Goal: Task Accomplishment & Management: Use online tool/utility

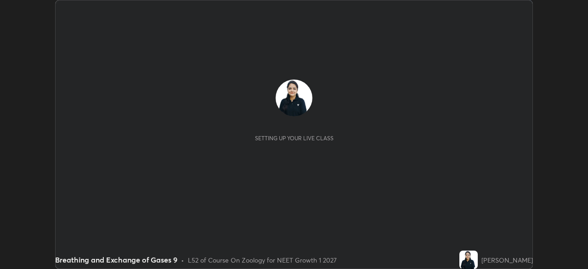
scroll to position [269, 588]
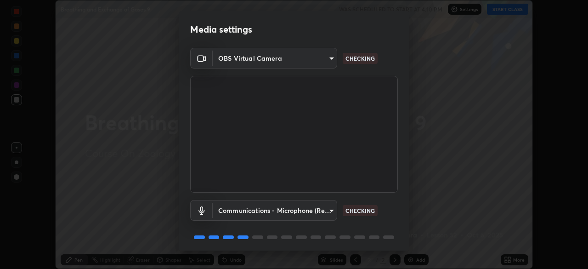
click at [332, 212] on body "Erase all Breathing and Exchange of Gases 9 WAS SCHEDULED TO START AT 4:10 PM S…" at bounding box center [294, 134] width 588 height 269
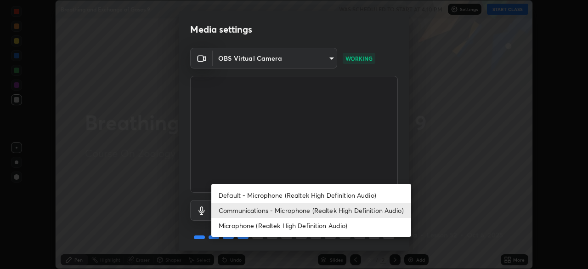
click at [336, 211] on li "Communications - Microphone (Realtek High Definition Audio)" at bounding box center [311, 210] width 200 height 15
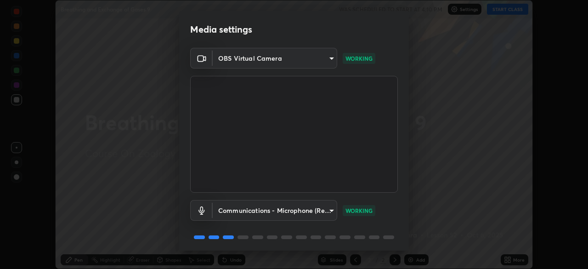
scroll to position [33, 0]
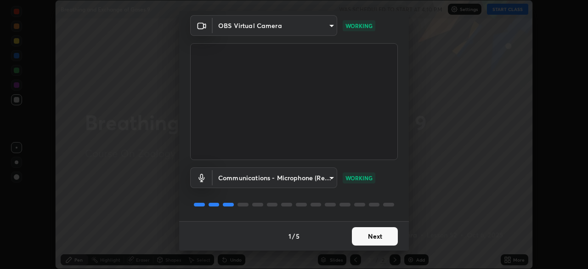
click at [385, 233] on button "Next" at bounding box center [375, 236] width 46 height 18
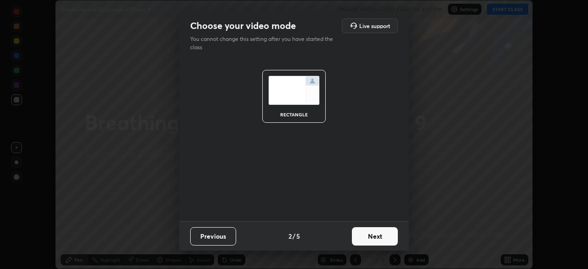
click at [387, 235] on button "Next" at bounding box center [375, 236] width 46 height 18
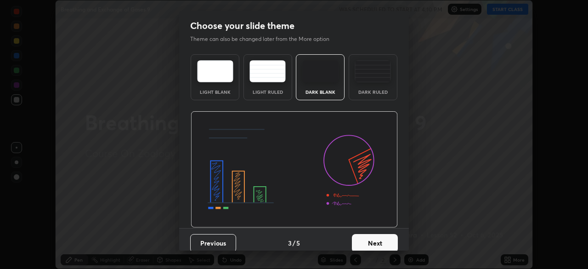
click at [385, 234] on button "Next" at bounding box center [375, 243] width 46 height 18
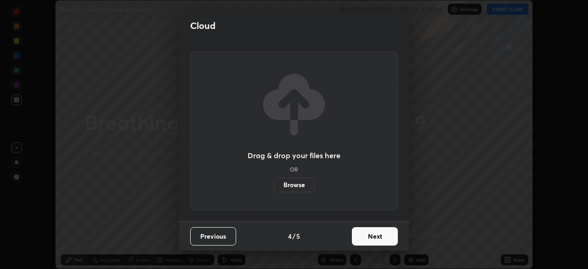
click at [386, 234] on button "Next" at bounding box center [375, 236] width 46 height 18
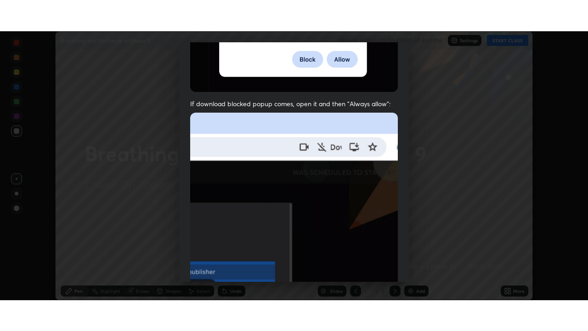
scroll to position [220, 0]
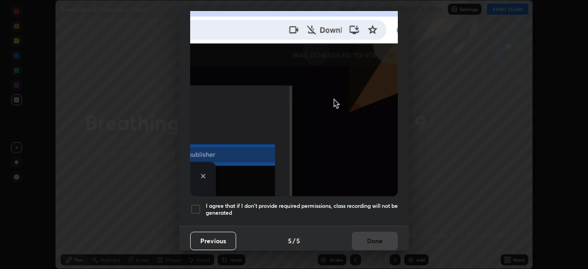
click at [374, 202] on h5 "I agree that if I don't provide required permissions, class recording will not …" at bounding box center [302, 209] width 192 height 14
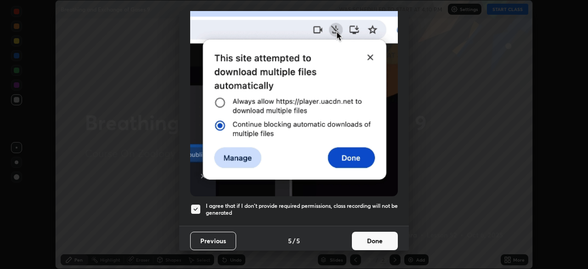
click at [375, 234] on button "Done" at bounding box center [375, 241] width 46 height 18
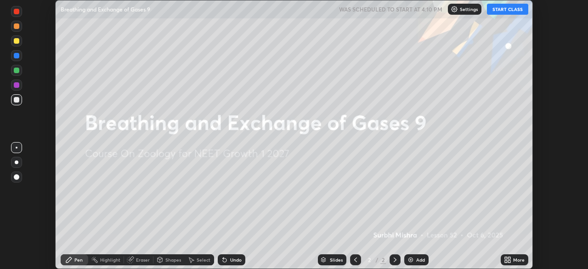
click at [509, 8] on button "START CLASS" at bounding box center [507, 9] width 41 height 11
click at [509, 261] on icon at bounding box center [509, 261] width 2 height 2
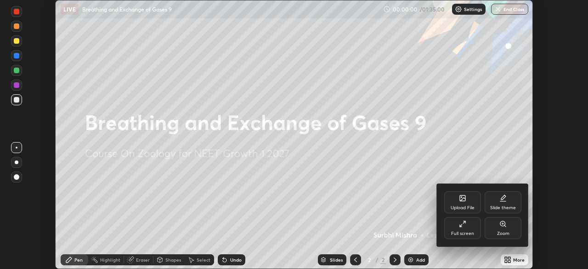
click at [479, 228] on div "Full screen" at bounding box center [462, 228] width 37 height 22
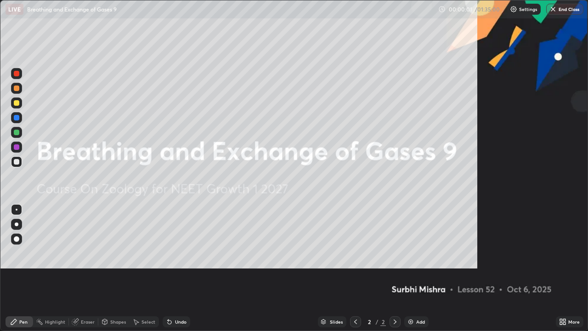
scroll to position [331, 588]
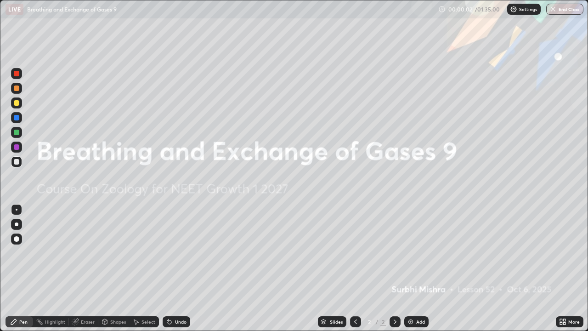
click at [421, 268] on div "Add" at bounding box center [420, 321] width 9 height 5
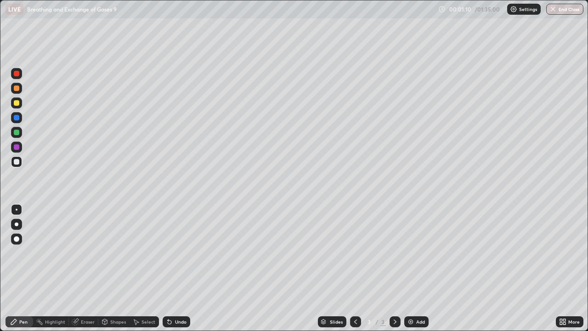
click at [19, 88] on div at bounding box center [16, 88] width 11 height 11
click at [18, 163] on div at bounding box center [17, 162] width 6 height 6
click at [19, 106] on div at bounding box center [16, 102] width 11 height 11
click at [19, 164] on div at bounding box center [16, 161] width 11 height 11
click at [19, 103] on div at bounding box center [16, 102] width 11 height 11
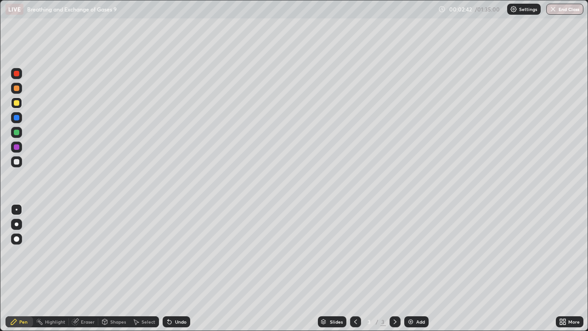
click at [20, 163] on div at bounding box center [16, 161] width 11 height 11
click at [18, 104] on div at bounding box center [17, 103] width 6 height 6
click at [19, 163] on div at bounding box center [17, 162] width 6 height 6
click at [170, 268] on icon at bounding box center [169, 321] width 7 height 7
click at [18, 106] on div at bounding box center [16, 102] width 11 height 11
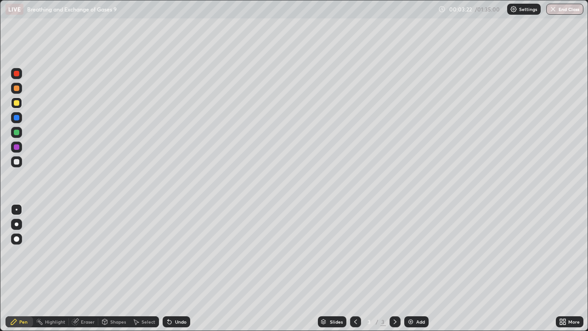
click at [85, 268] on div "Eraser" at bounding box center [88, 321] width 14 height 5
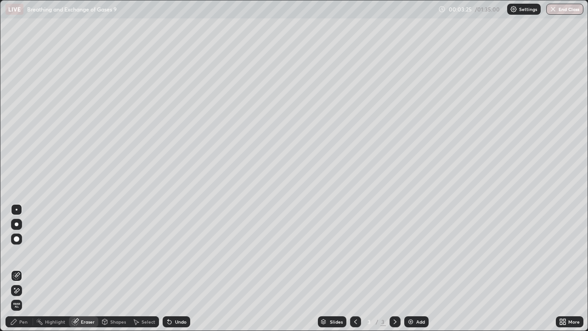
click at [22, 268] on div "Pen" at bounding box center [23, 321] width 8 height 5
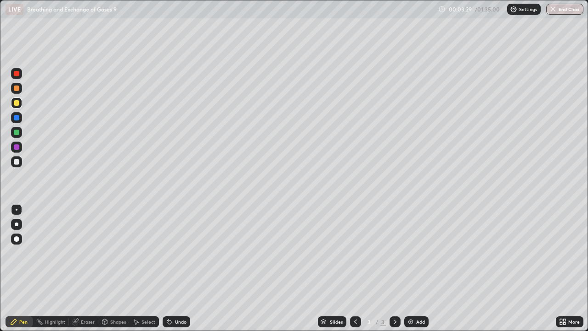
click at [19, 164] on div at bounding box center [16, 161] width 11 height 11
click at [19, 105] on div at bounding box center [16, 102] width 11 height 11
click at [78, 268] on icon at bounding box center [75, 321] width 7 height 7
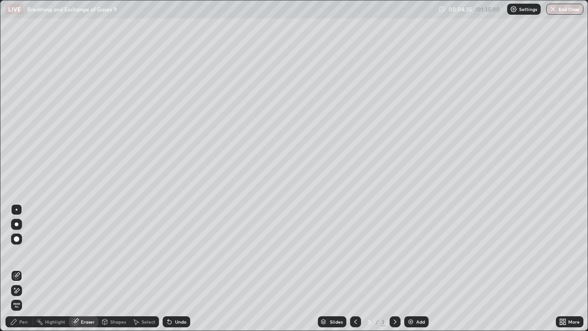
click at [24, 268] on div "Pen" at bounding box center [23, 321] width 8 height 5
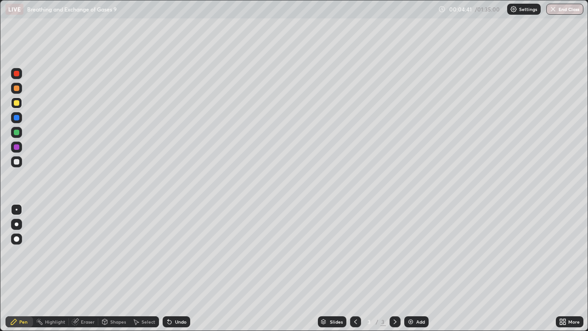
click at [168, 268] on icon at bounding box center [168, 319] width 1 height 1
click at [18, 164] on div at bounding box center [17, 162] width 6 height 6
click at [173, 268] on div "Undo" at bounding box center [177, 321] width 28 height 11
click at [17, 74] on div at bounding box center [17, 74] width 6 height 6
click at [182, 268] on div "Undo" at bounding box center [180, 321] width 11 height 5
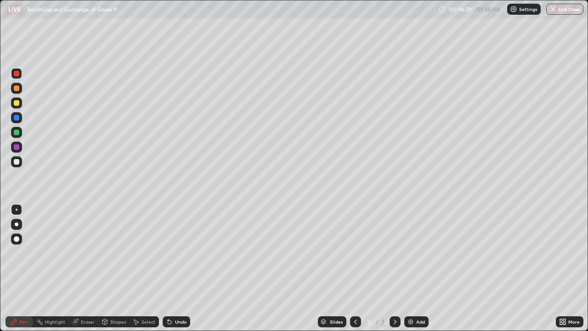
click at [186, 268] on div "Undo" at bounding box center [177, 321] width 28 height 11
click at [17, 162] on div at bounding box center [17, 162] width 6 height 6
click at [19, 79] on div at bounding box center [16, 73] width 11 height 11
click at [17, 164] on div at bounding box center [17, 162] width 6 height 6
click at [90, 268] on div "Eraser" at bounding box center [88, 321] width 14 height 5
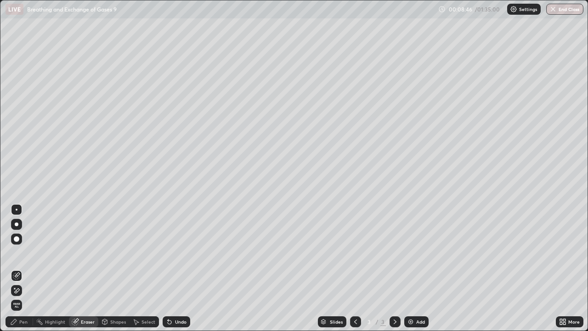
click at [27, 268] on div "Pen" at bounding box center [23, 321] width 8 height 5
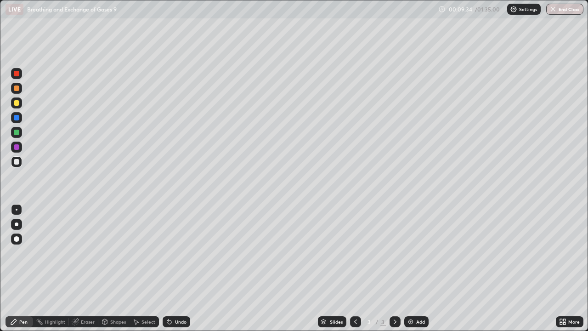
click at [89, 268] on div "Eraser" at bounding box center [88, 321] width 14 height 5
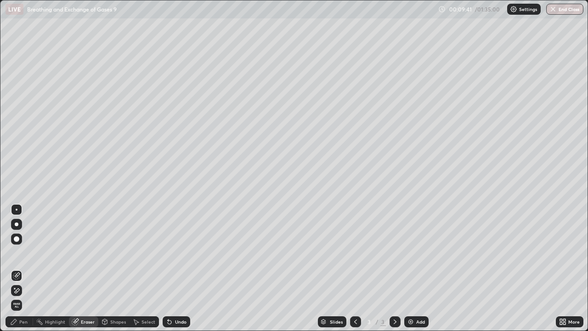
click at [25, 268] on div "Pen" at bounding box center [23, 321] width 8 height 5
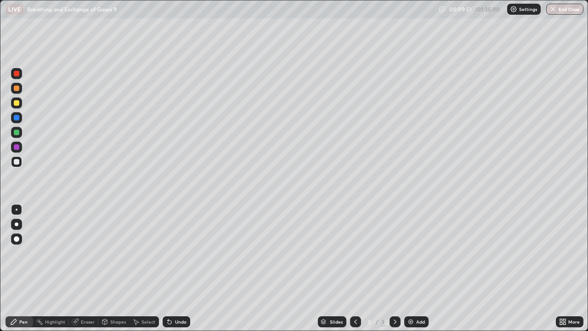
click at [17, 78] on div at bounding box center [16, 73] width 11 height 11
click at [22, 165] on div at bounding box center [16, 161] width 11 height 15
click at [149, 268] on div "Select" at bounding box center [148, 321] width 14 height 5
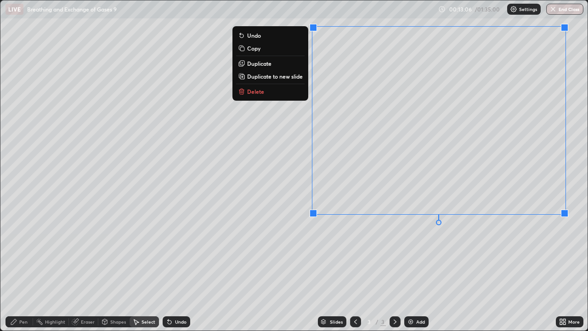
click at [18, 268] on div "Pen" at bounding box center [20, 321] width 28 height 11
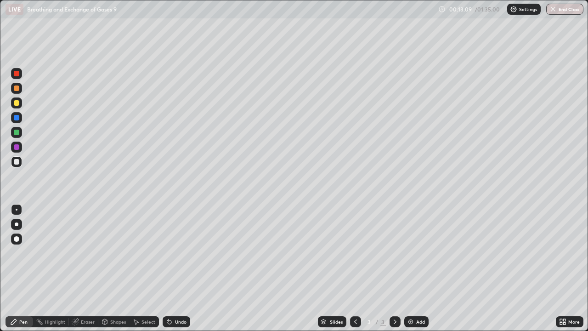
click at [17, 73] on div at bounding box center [17, 74] width 6 height 6
click at [16, 162] on div at bounding box center [17, 162] width 6 height 6
click at [18, 105] on div at bounding box center [16, 102] width 11 height 11
click at [17, 165] on div at bounding box center [16, 161] width 11 height 11
click at [185, 268] on div "Undo" at bounding box center [180, 321] width 11 height 5
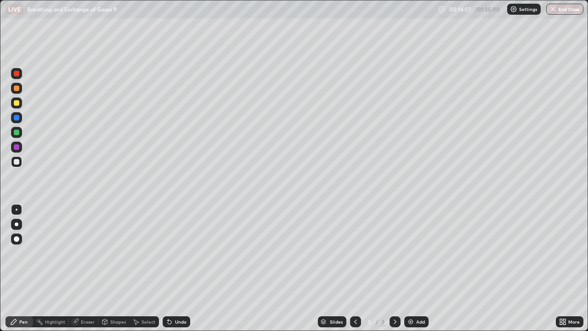
click at [186, 268] on div "Undo" at bounding box center [177, 321] width 28 height 11
click at [413, 268] on div "Add" at bounding box center [416, 321] width 24 height 11
click at [20, 105] on div at bounding box center [16, 102] width 11 height 11
click at [355, 268] on icon at bounding box center [355, 321] width 7 height 7
click at [394, 268] on icon at bounding box center [394, 321] width 7 height 7
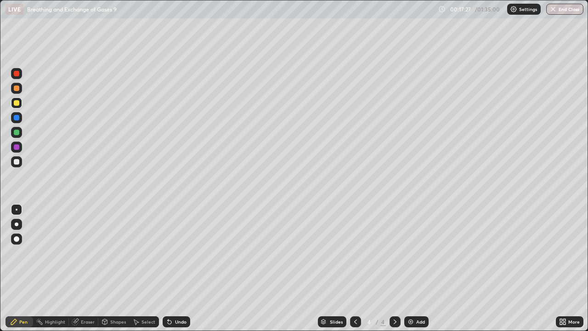
click at [21, 160] on div at bounding box center [16, 161] width 11 height 11
click at [172, 268] on icon at bounding box center [169, 321] width 7 height 7
click at [17, 103] on div at bounding box center [17, 103] width 6 height 6
click at [20, 162] on div at bounding box center [16, 161] width 11 height 11
click at [19, 76] on div at bounding box center [16, 73] width 11 height 11
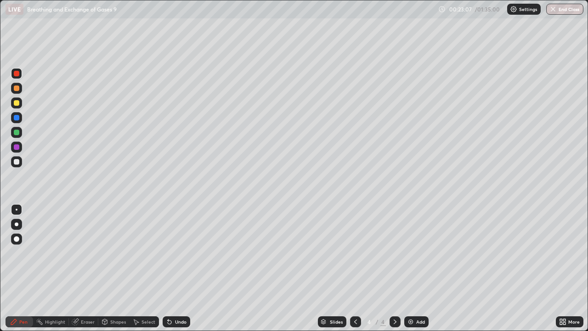
click at [17, 162] on div at bounding box center [17, 162] width 6 height 6
click at [181, 268] on div "Undo" at bounding box center [180, 321] width 11 height 5
click at [179, 268] on div "Undo" at bounding box center [180, 321] width 11 height 5
click at [152, 268] on div "Select" at bounding box center [148, 321] width 14 height 5
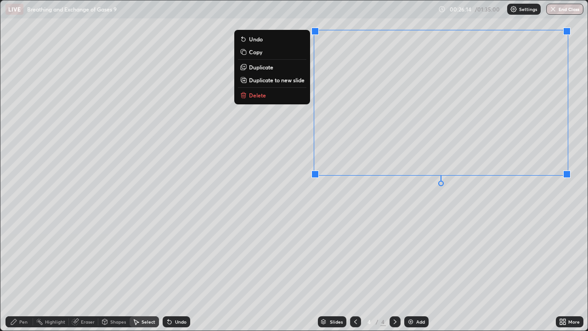
click at [22, 268] on div "Pen" at bounding box center [23, 321] width 8 height 5
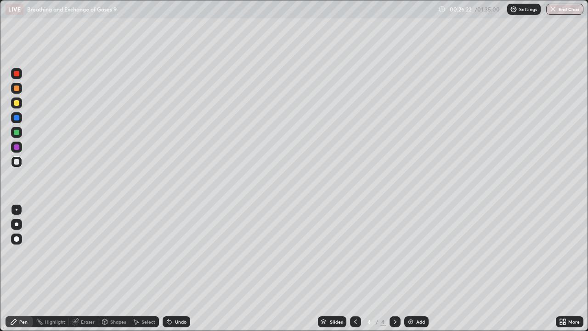
click at [178, 268] on div "Undo" at bounding box center [180, 321] width 11 height 5
click at [184, 268] on div "Undo" at bounding box center [180, 321] width 11 height 5
click at [182, 268] on div "Undo" at bounding box center [180, 321] width 11 height 5
click at [181, 268] on div "Undo" at bounding box center [180, 321] width 11 height 5
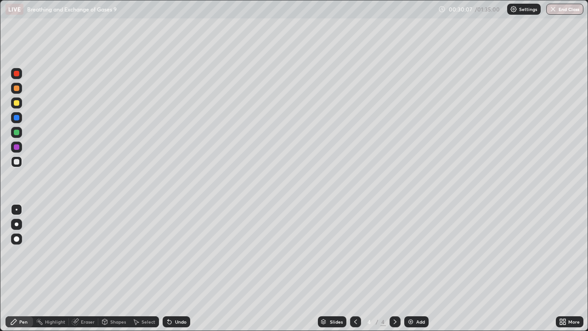
click at [182, 268] on div "Undo" at bounding box center [177, 321] width 28 height 11
click at [181, 268] on div "Undo" at bounding box center [180, 321] width 11 height 5
click at [184, 268] on div "Undo" at bounding box center [180, 321] width 11 height 5
click at [185, 268] on div "Undo" at bounding box center [177, 321] width 28 height 11
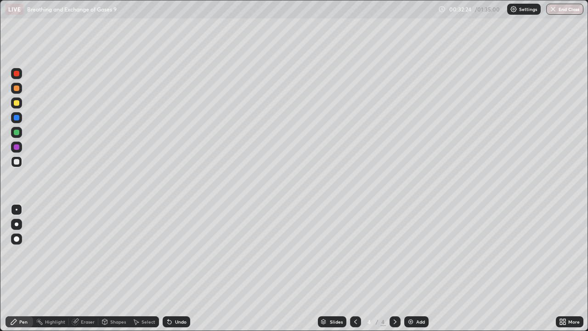
click at [186, 268] on div "Undo" at bounding box center [177, 321] width 28 height 11
click at [148, 268] on div "Select" at bounding box center [148, 321] width 14 height 5
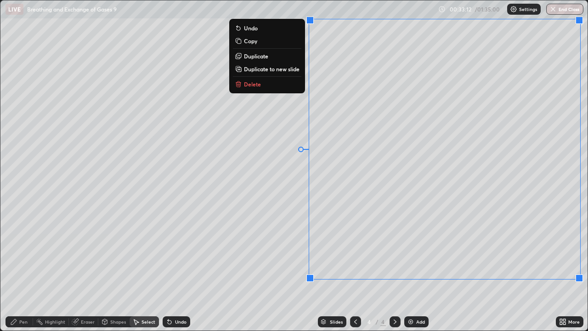
click at [23, 268] on div "Pen" at bounding box center [23, 321] width 8 height 5
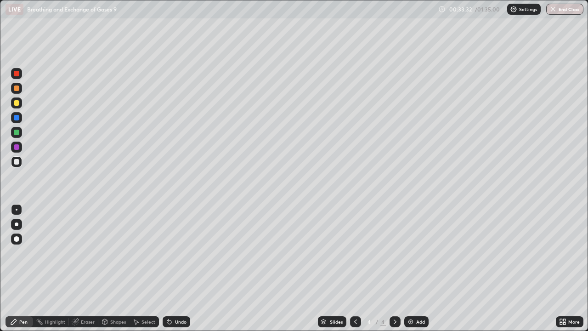
click at [182, 268] on div "Undo" at bounding box center [177, 321] width 28 height 11
click at [181, 268] on div "Undo" at bounding box center [180, 321] width 11 height 5
click at [412, 268] on img at bounding box center [410, 321] width 7 height 7
click at [18, 105] on div at bounding box center [17, 103] width 6 height 6
click at [22, 165] on div at bounding box center [16, 161] width 11 height 11
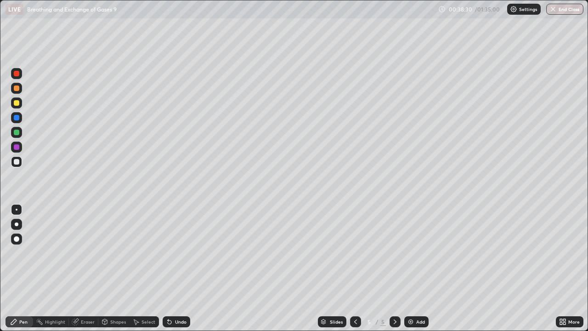
click at [171, 268] on icon at bounding box center [169, 321] width 7 height 7
click at [168, 268] on icon at bounding box center [170, 322] width 4 height 4
click at [17, 103] on div at bounding box center [17, 103] width 6 height 6
click at [17, 73] on div at bounding box center [17, 74] width 6 height 6
click at [181, 268] on div "Undo" at bounding box center [180, 321] width 11 height 5
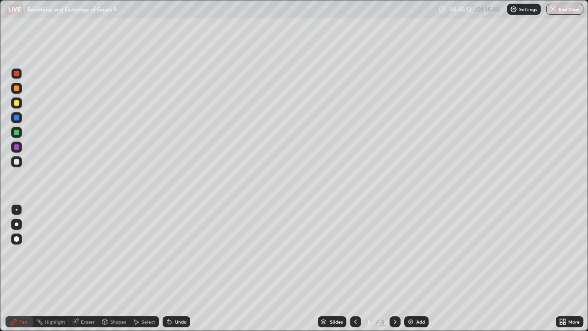
click at [177, 268] on div "Undo" at bounding box center [180, 321] width 11 height 5
click at [178, 268] on div "Undo" at bounding box center [180, 321] width 11 height 5
click at [179, 268] on div "Undo" at bounding box center [180, 321] width 11 height 5
click at [411, 268] on img at bounding box center [410, 321] width 7 height 7
click at [355, 268] on icon at bounding box center [355, 321] width 7 height 7
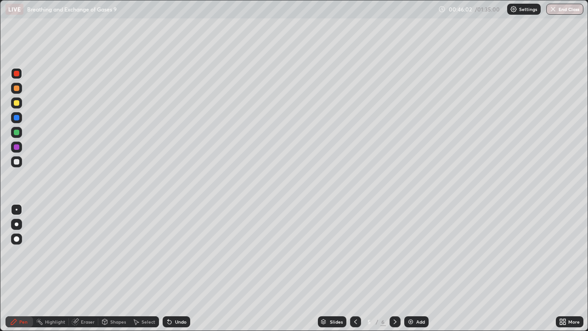
click at [396, 268] on icon at bounding box center [394, 321] width 7 height 7
click at [18, 90] on div at bounding box center [17, 88] width 6 height 6
click at [19, 105] on div at bounding box center [16, 102] width 11 height 11
click at [17, 164] on div at bounding box center [16, 161] width 11 height 11
click at [175, 268] on div "Undo" at bounding box center [180, 321] width 11 height 5
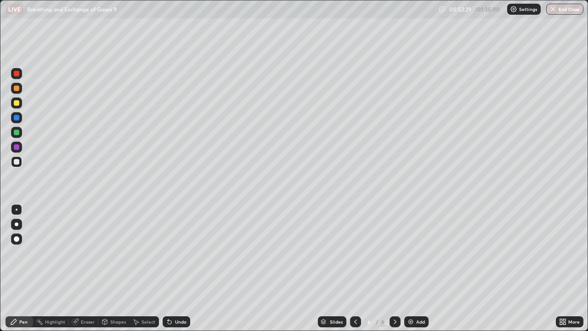
click at [408, 268] on img at bounding box center [410, 321] width 7 height 7
click at [18, 90] on div at bounding box center [17, 88] width 6 height 6
click at [168, 268] on icon at bounding box center [170, 322] width 4 height 4
click at [18, 163] on div at bounding box center [17, 162] width 6 height 6
click at [81, 268] on div "Eraser" at bounding box center [88, 321] width 14 height 5
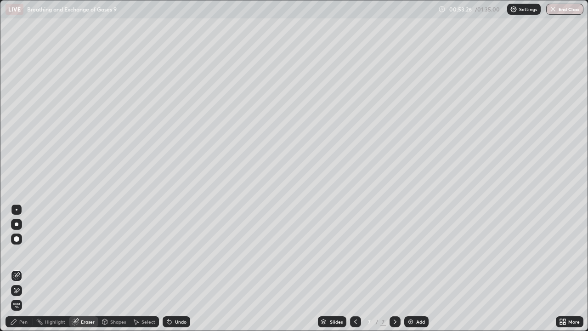
click at [24, 268] on div "Pen" at bounding box center [23, 321] width 8 height 5
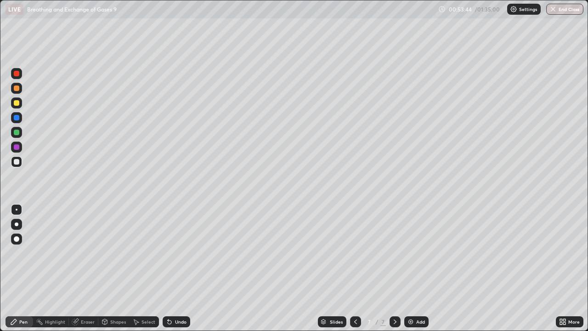
click at [20, 106] on div at bounding box center [16, 102] width 11 height 11
click at [166, 268] on icon at bounding box center [169, 321] width 7 height 7
click at [17, 165] on div at bounding box center [16, 161] width 11 height 11
click at [19, 90] on div at bounding box center [16, 88] width 11 height 11
click at [17, 149] on div at bounding box center [17, 147] width 6 height 6
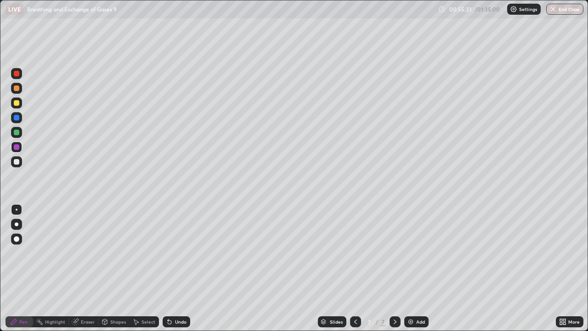
click at [19, 164] on div at bounding box center [16, 161] width 11 height 11
click at [169, 268] on icon at bounding box center [170, 322] width 4 height 4
click at [168, 268] on icon at bounding box center [168, 319] width 1 height 1
click at [168, 268] on icon at bounding box center [170, 322] width 4 height 4
click at [167, 268] on icon at bounding box center [169, 321] width 7 height 7
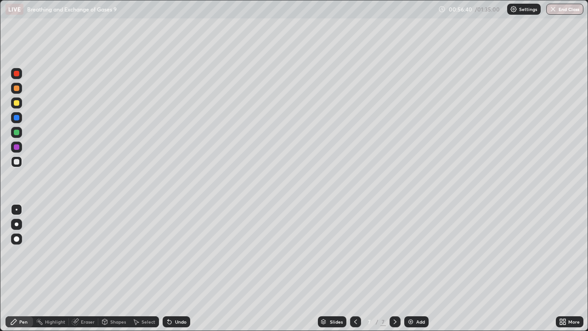
click at [137, 268] on icon at bounding box center [135, 321] width 7 height 7
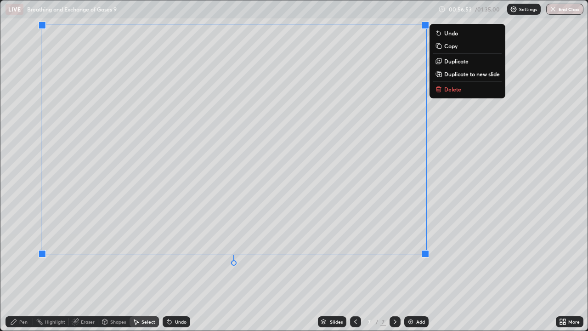
click at [21, 268] on div "Pen" at bounding box center [23, 321] width 8 height 5
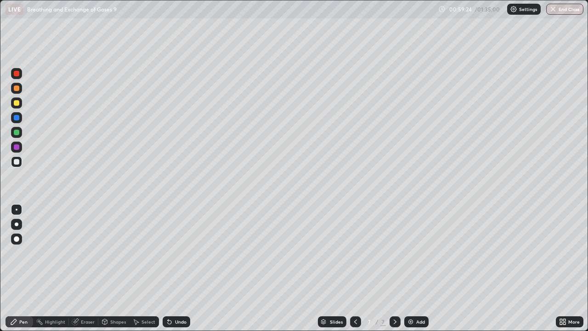
click at [22, 107] on div at bounding box center [16, 103] width 11 height 15
click at [16, 72] on div at bounding box center [17, 74] width 6 height 6
click at [183, 268] on div "Undo" at bounding box center [180, 321] width 11 height 5
click at [17, 164] on div at bounding box center [17, 162] width 6 height 6
click at [407, 268] on img at bounding box center [410, 321] width 7 height 7
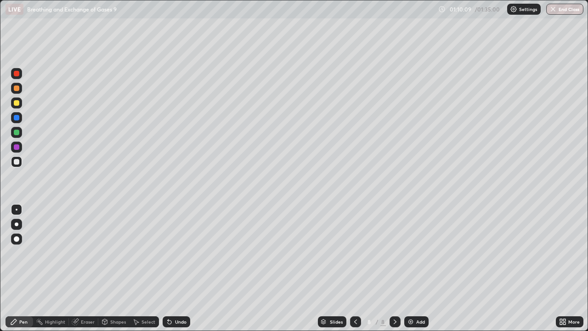
click at [18, 104] on div at bounding box center [17, 103] width 6 height 6
click at [17, 90] on div at bounding box center [17, 88] width 6 height 6
click at [17, 163] on div at bounding box center [17, 162] width 6 height 6
click at [166, 268] on icon at bounding box center [169, 321] width 7 height 7
click at [168, 268] on icon at bounding box center [170, 322] width 4 height 4
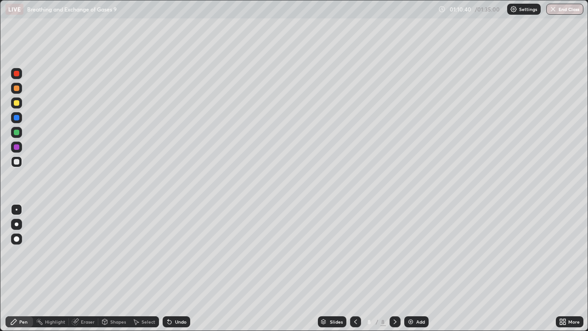
click at [169, 268] on icon at bounding box center [170, 322] width 4 height 4
click at [166, 268] on icon at bounding box center [169, 321] width 7 height 7
click at [19, 106] on div at bounding box center [16, 102] width 11 height 11
click at [16, 79] on div at bounding box center [16, 73] width 11 height 11
click at [136, 268] on icon at bounding box center [135, 321] width 7 height 7
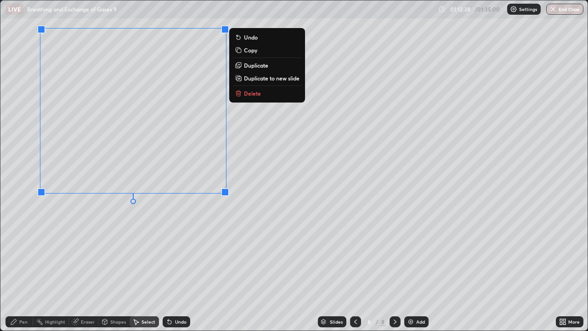
click at [19, 268] on div "Pen" at bounding box center [23, 321] width 8 height 5
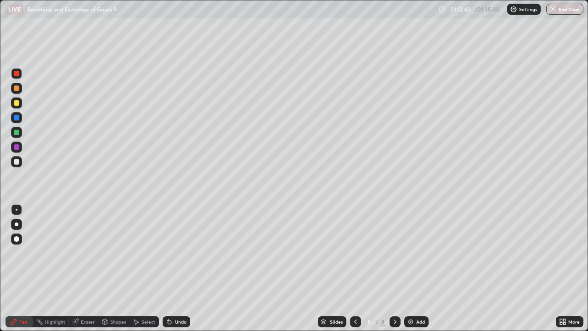
click at [17, 161] on div at bounding box center [17, 162] width 6 height 6
click at [172, 268] on div "Undo" at bounding box center [177, 321] width 28 height 11
click at [169, 268] on icon at bounding box center [170, 322] width 4 height 4
click at [168, 268] on icon at bounding box center [168, 319] width 1 height 1
click at [168, 268] on icon at bounding box center [169, 321] width 7 height 7
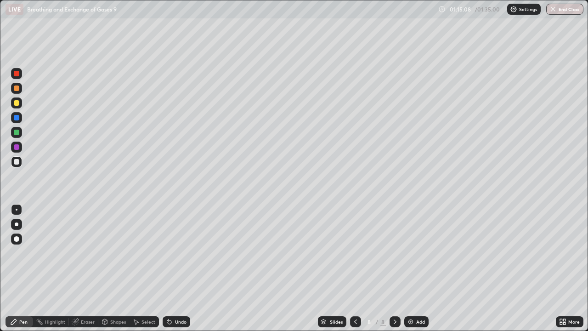
click at [183, 268] on div "Undo" at bounding box center [180, 321] width 11 height 5
click at [183, 268] on div "Undo" at bounding box center [177, 321] width 28 height 11
click at [17, 103] on div at bounding box center [17, 103] width 6 height 6
click at [183, 268] on div "Undo" at bounding box center [180, 321] width 11 height 5
click at [178, 268] on div "Undo" at bounding box center [180, 321] width 11 height 5
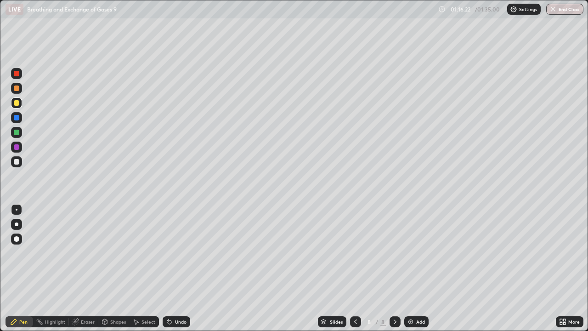
click at [183, 268] on div "Undo" at bounding box center [180, 321] width 11 height 5
click at [186, 268] on div "Undo" at bounding box center [177, 321] width 28 height 11
click at [181, 268] on div "Undo" at bounding box center [180, 321] width 11 height 5
click at [180, 268] on div "Undo" at bounding box center [177, 321] width 28 height 11
click at [182, 268] on div "Undo" at bounding box center [180, 321] width 11 height 5
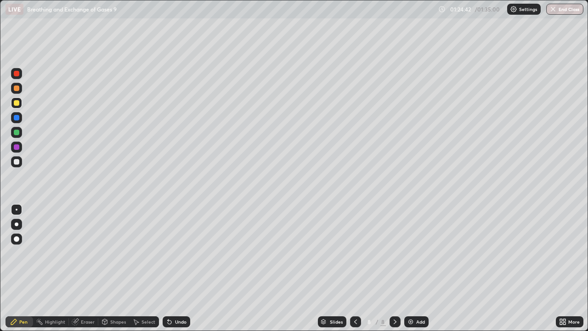
click at [17, 73] on div at bounding box center [17, 74] width 6 height 6
click at [171, 268] on icon at bounding box center [169, 321] width 7 height 7
click at [568, 8] on button "End Class" at bounding box center [564, 9] width 37 height 11
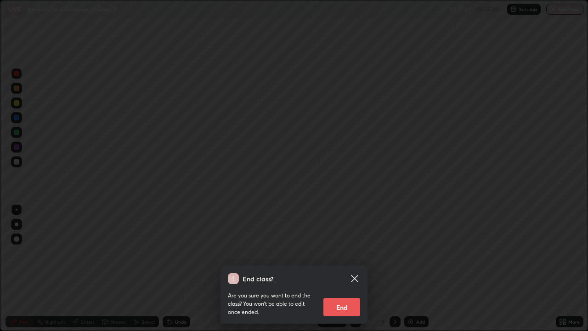
click at [355, 268] on button "End" at bounding box center [341, 307] width 37 height 18
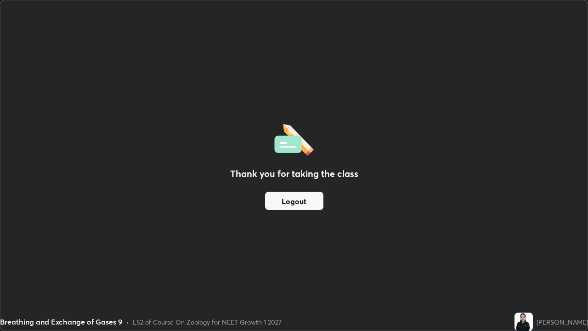
click at [315, 203] on button "Logout" at bounding box center [294, 201] width 58 height 18
